Goal: Navigation & Orientation: Find specific page/section

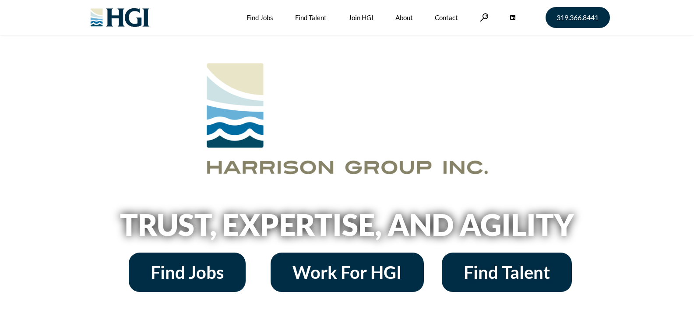
scroll to position [88, 0]
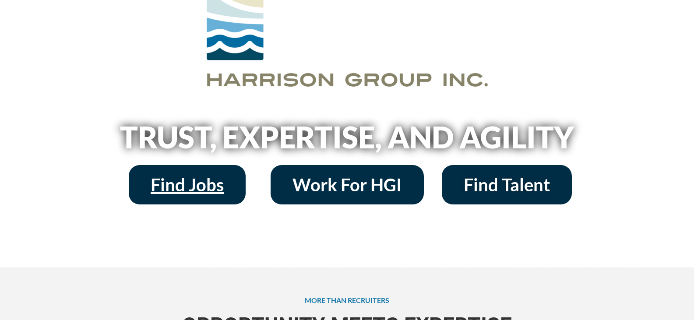
click at [223, 183] on span "Find Jobs" at bounding box center [187, 185] width 73 height 18
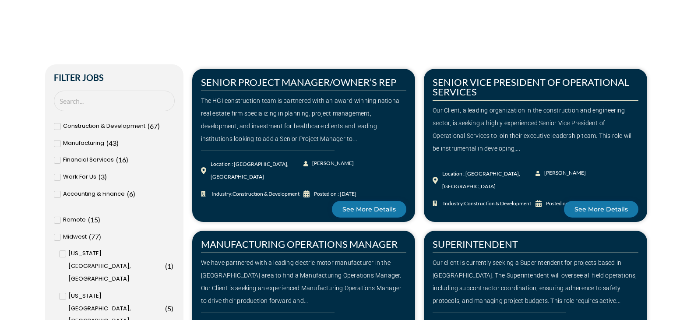
scroll to position [219, 0]
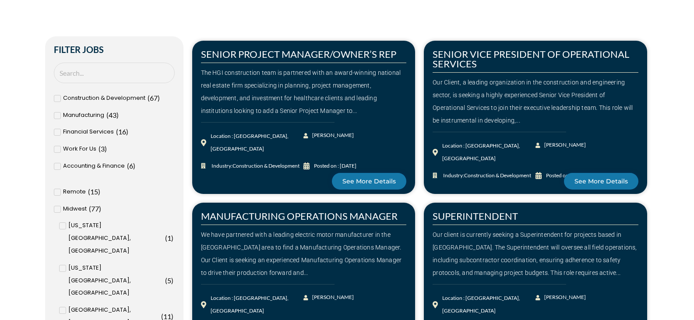
click at [57, 116] on icon at bounding box center [57, 115] width 3 height 2
click at [0, 0] on input "Manufacturing ( 43 )" at bounding box center [0, 0] width 0 height 0
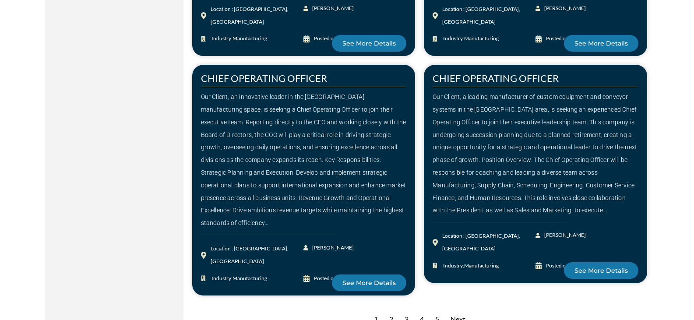
scroll to position [1227, 0]
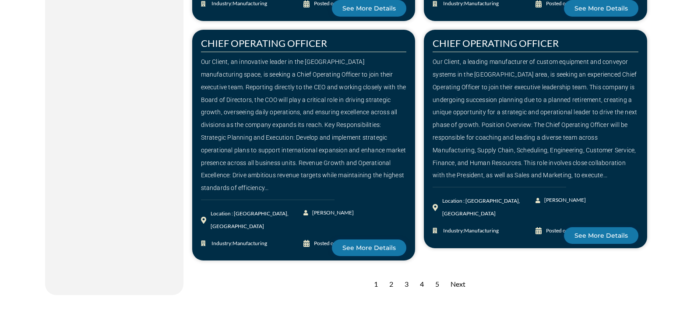
click at [390, 274] on div "2" at bounding box center [391, 284] width 13 height 21
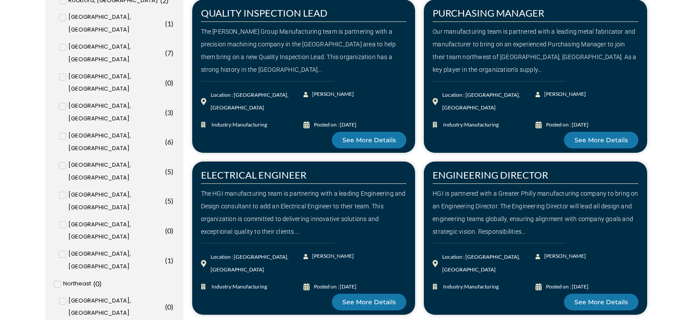
scroll to position [657, 0]
